Goal: Task Accomplishment & Management: Manage account settings

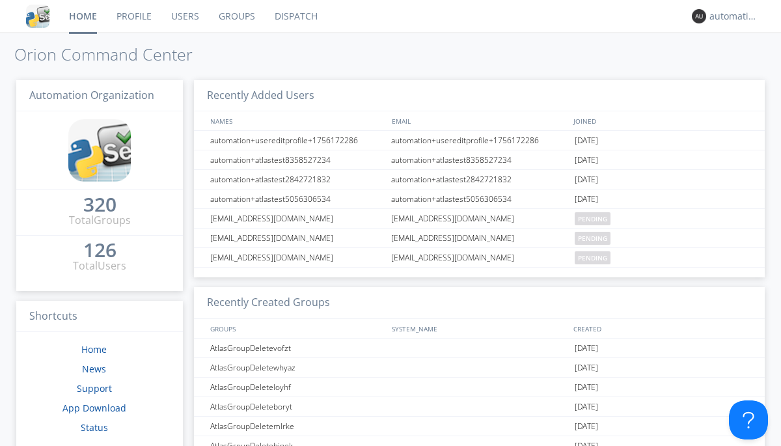
click at [295, 16] on link "Dispatch" at bounding box center [296, 16] width 62 height 33
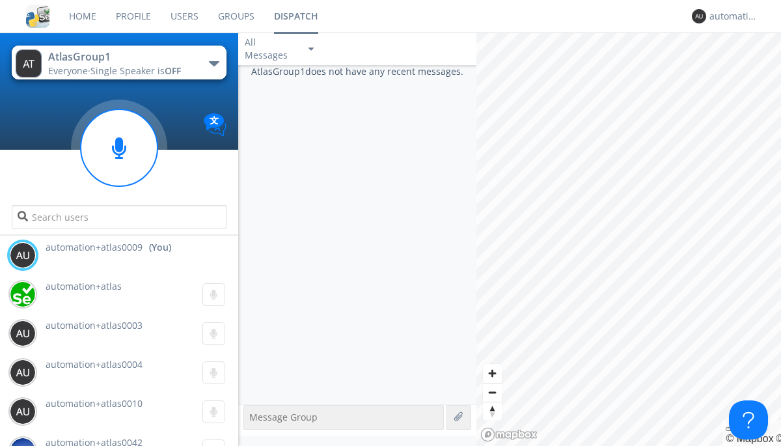
click at [213, 63] on div "button" at bounding box center [214, 63] width 10 height 5
click at [0, 0] on span "AtlasGroupDispatch5" at bounding box center [0, 0] width 0 height 0
click at [730, 16] on div "automation+atlas0009" at bounding box center [733, 16] width 49 height 13
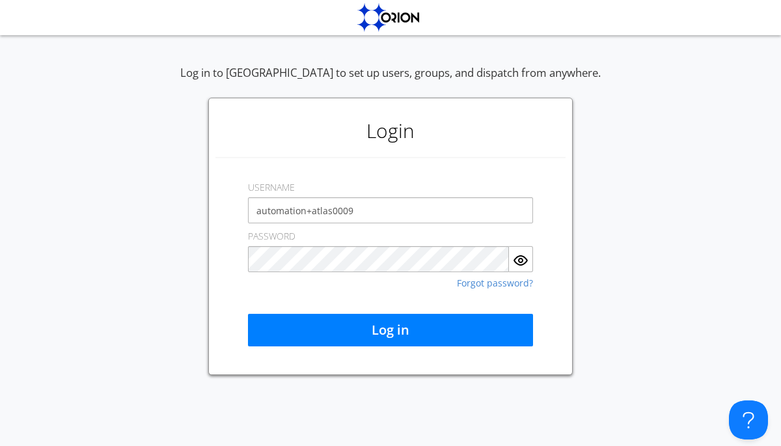
type input "automation+atlas0009"
click at [391, 330] on button "Log in" at bounding box center [390, 330] width 285 height 33
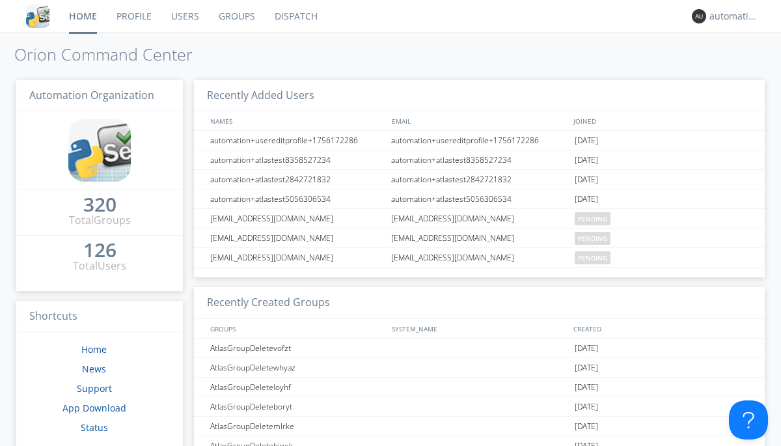
click at [295, 16] on link "Dispatch" at bounding box center [296, 16] width 62 height 33
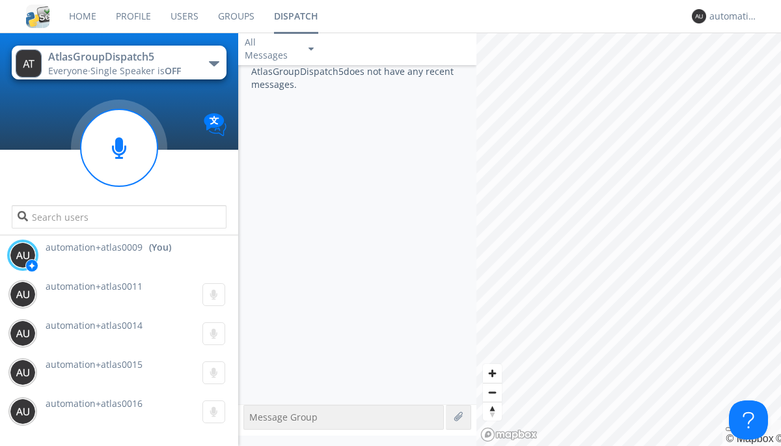
click at [213, 63] on div "button" at bounding box center [214, 63] width 10 height 5
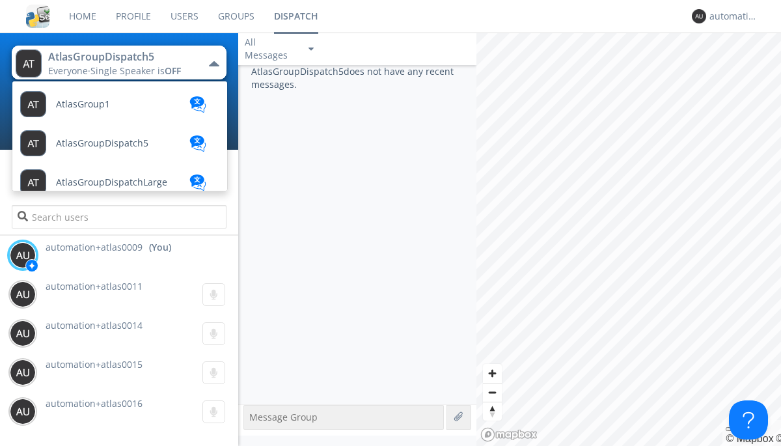
click at [82, 104] on span "AtlasGroup1" at bounding box center [83, 105] width 54 height 10
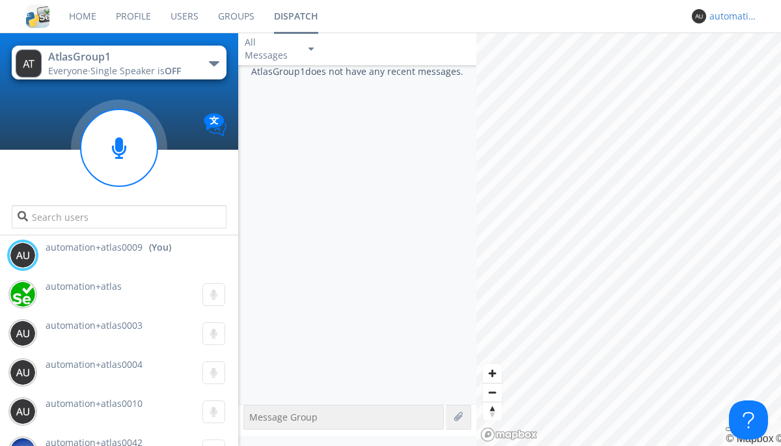
click at [730, 16] on div "automation+atlas0009" at bounding box center [733, 16] width 49 height 13
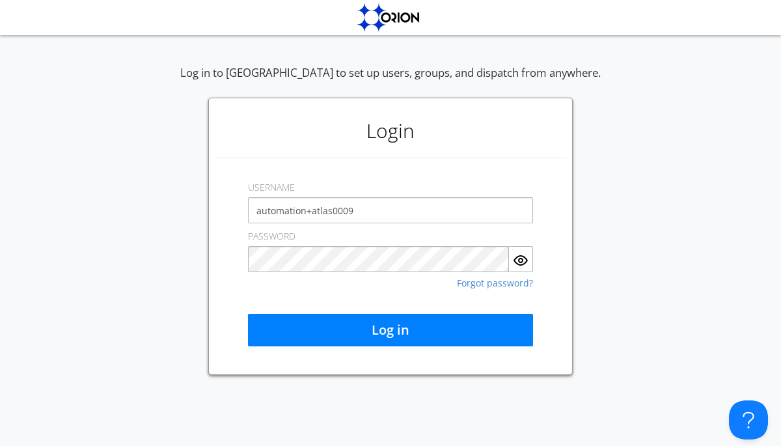
type input "automation+atlas0009"
click at [391, 330] on button "Log in" at bounding box center [390, 330] width 285 height 33
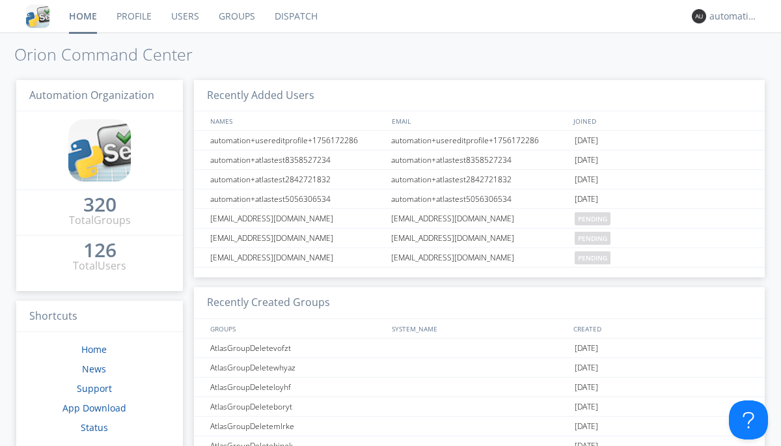
click at [295, 16] on link "Dispatch" at bounding box center [296, 16] width 62 height 33
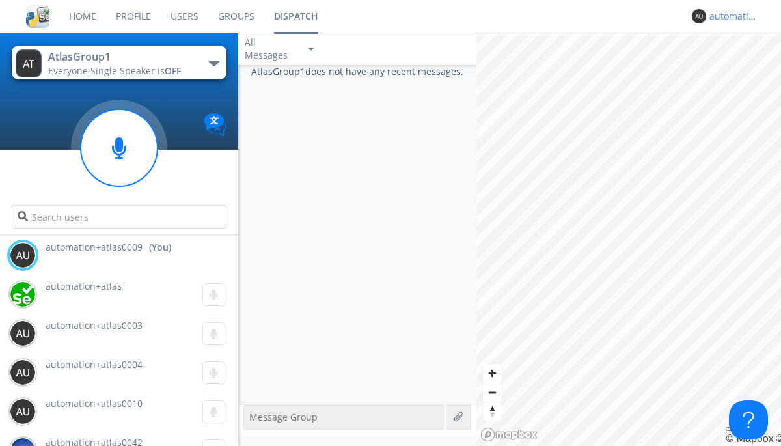
click at [730, 16] on div "automation+atlas0009" at bounding box center [733, 16] width 49 height 13
click at [740, 68] on div "Log Out" at bounding box center [740, 68] width 67 height 23
